Goal: Find specific page/section

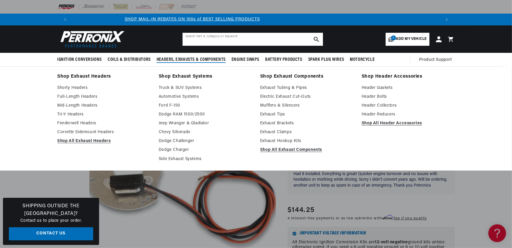
click at [192, 44] on input "text" at bounding box center [252, 39] width 140 height 13
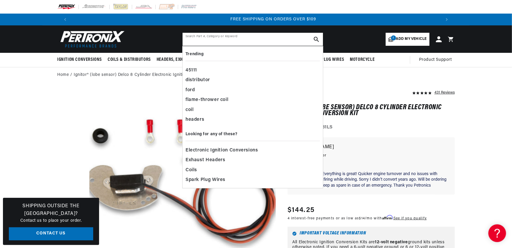
scroll to position [0, 736]
paste input "60130"
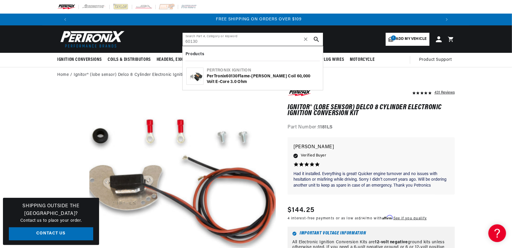
type input "60130"
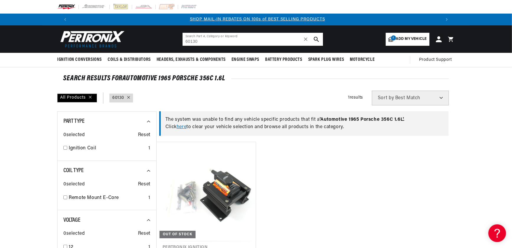
drag, startPoint x: 202, startPoint y: 40, endPoint x: 159, endPoint y: 39, distance: 43.3
click at [163, 39] on header "BETTER SEARCH RESULTS Add your vehicle's year, make, and model to find parts be…" at bounding box center [255, 38] width 427 height 27
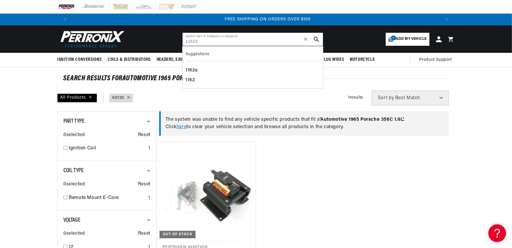
scroll to position [0, 736]
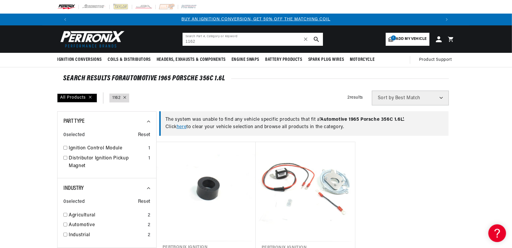
click at [199, 43] on input "1162" at bounding box center [252, 39] width 140 height 13
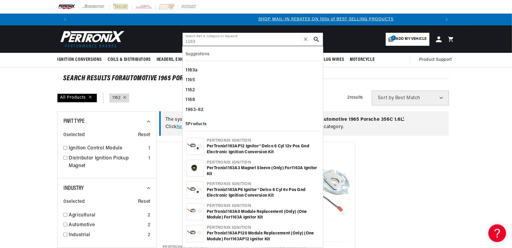
scroll to position [0, 368]
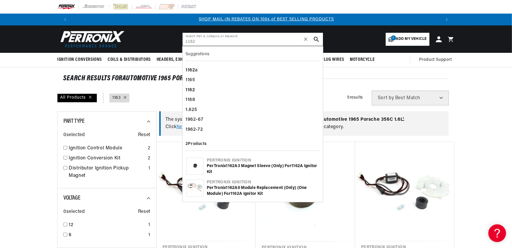
scroll to position [0, 368]
click at [196, 68] on div "1162 a" at bounding box center [252, 70] width 134 height 10
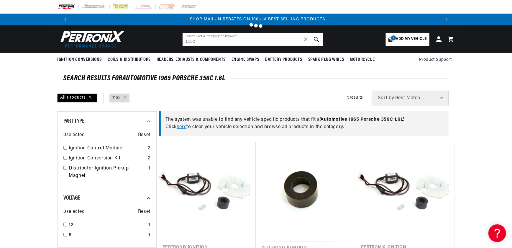
type input "1162a"
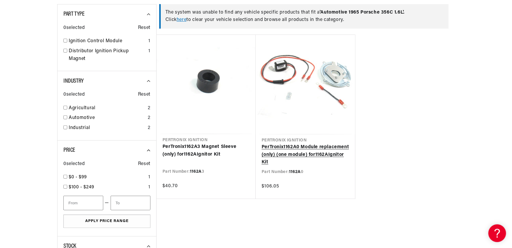
scroll to position [0, 736]
click at [301, 153] on link "PerTronix 1162A 0 Module replacement (only) (one module) for 1162A Ignitor Kit" at bounding box center [305, 154] width 88 height 23
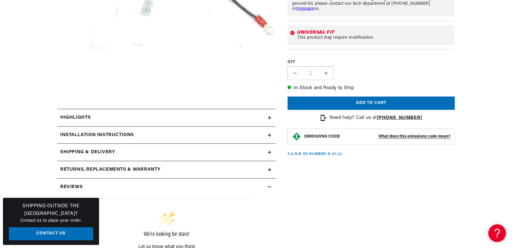
scroll to position [214, 0]
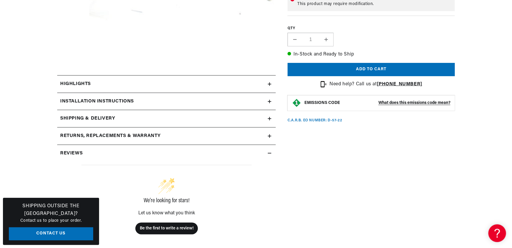
click at [85, 102] on h2 "Installation instructions" at bounding box center [97, 102] width 74 height 8
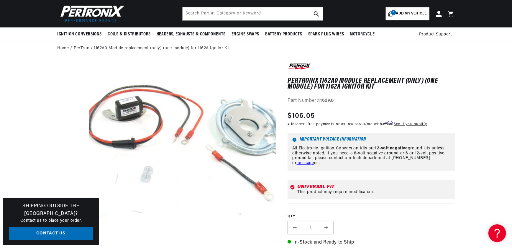
scroll to position [0, 0]
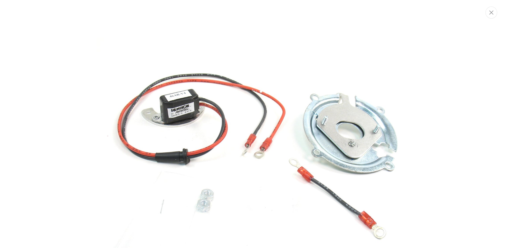
scroll to position [0, 368]
click at [175, 143] on img "Media gallery" at bounding box center [256, 165] width 318 height 318
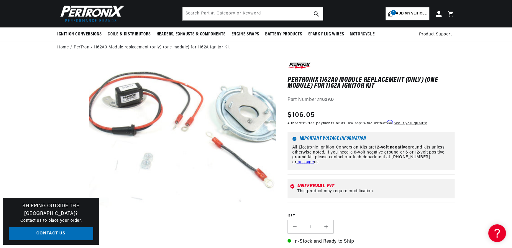
scroll to position [0, 0]
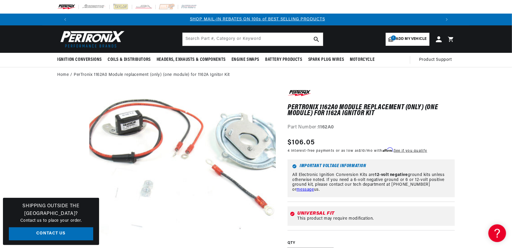
click at [404, 41] on span "Add my vehicle" at bounding box center [411, 39] width 31 height 6
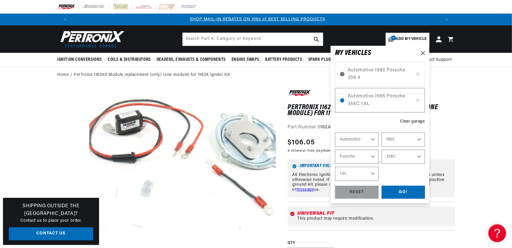
select select "Year"
select select "Make"
select select "Model"
select select "Engine"
click at [420, 77] on div "Automotive 1965 Porsche 356 4" at bounding box center [380, 74] width 90 height 24
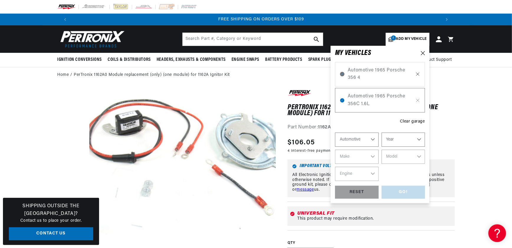
scroll to position [0, 736]
click at [417, 75] on icon at bounding box center [417, 74] width 5 height 5
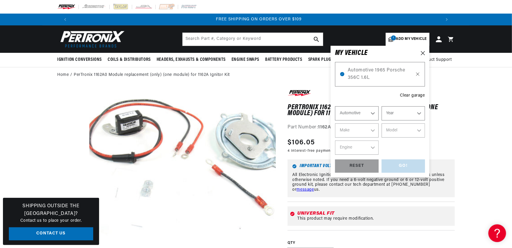
click at [418, 74] on icon at bounding box center [417, 74] width 3 height 3
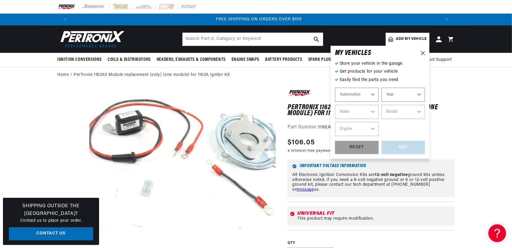
select select "Ride Type"
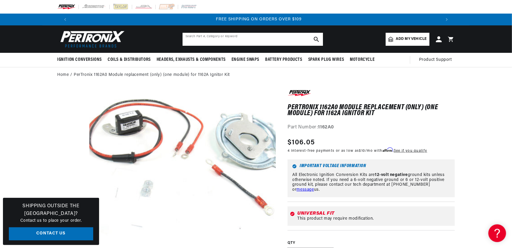
click at [189, 37] on input "text" at bounding box center [252, 39] width 140 height 13
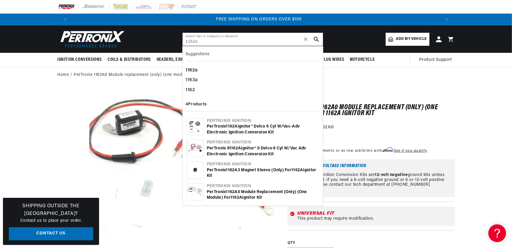
type input "1162a"
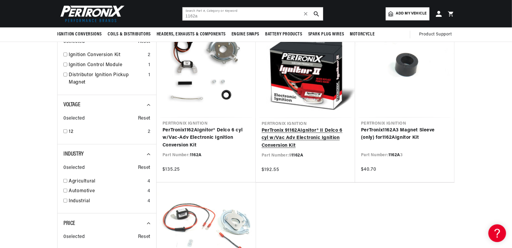
scroll to position [80, 0]
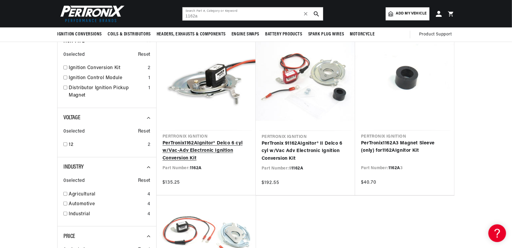
drag, startPoint x: 200, startPoint y: 143, endPoint x: 205, endPoint y: 147, distance: 6.7
click at [200, 143] on link "PerTronix 1162A Ignitor® Delco 6 cyl w/Vac-Adv Electronic Ignition Conversion K…" at bounding box center [205, 150] width 87 height 23
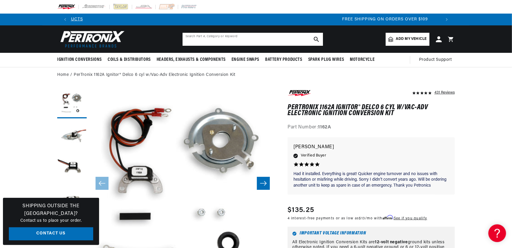
drag, startPoint x: 194, startPoint y: 35, endPoint x: 197, endPoint y: 36, distance: 3.2
click at [194, 35] on input "text" at bounding box center [252, 39] width 140 height 13
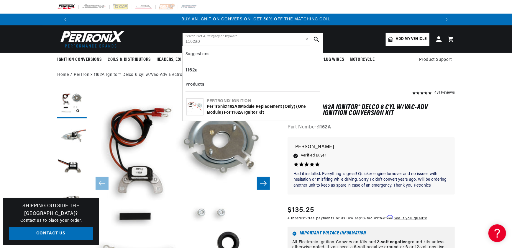
type input "1162a0"
click at [236, 112] on div "PerTronix 1162A0 Module replacement (only) (one module) for 1162A Ignitor Kit" at bounding box center [263, 109] width 112 height 11
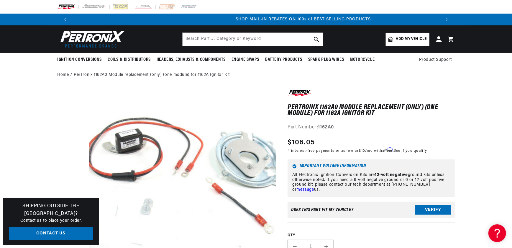
scroll to position [0, 368]
drag, startPoint x: 318, startPoint y: 126, endPoint x: 348, endPoint y: 124, distance: 29.3
click at [348, 124] on div "Part Number: 1162A0" at bounding box center [370, 128] width 167 height 8
drag, startPoint x: 348, startPoint y: 124, endPoint x: 327, endPoint y: 127, distance: 21.1
